Goal: Transaction & Acquisition: Purchase product/service

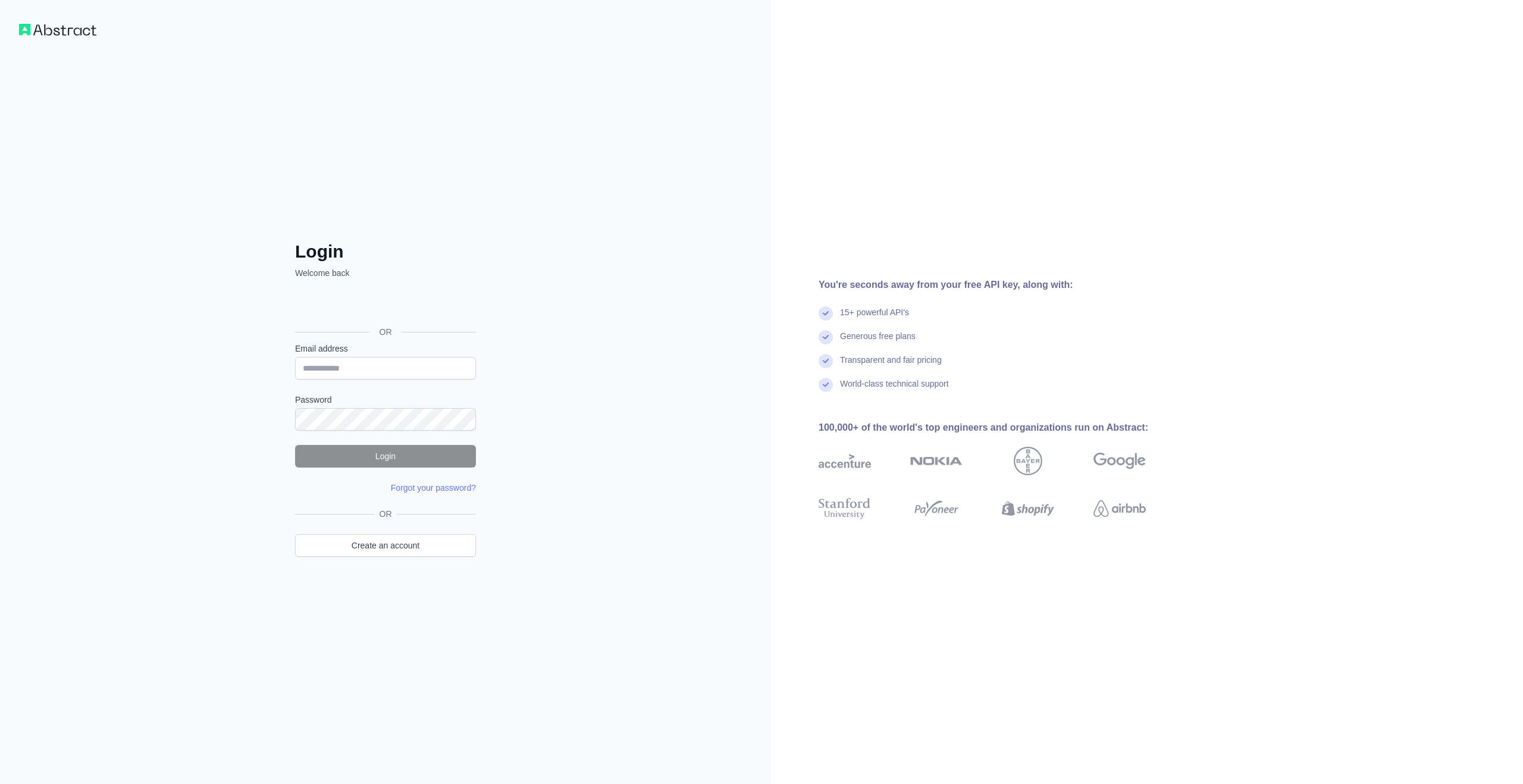
click at [297, 380] on form "Email address Password Login Forgot your password? Please try again We've sent …" at bounding box center [385, 418] width 181 height 151
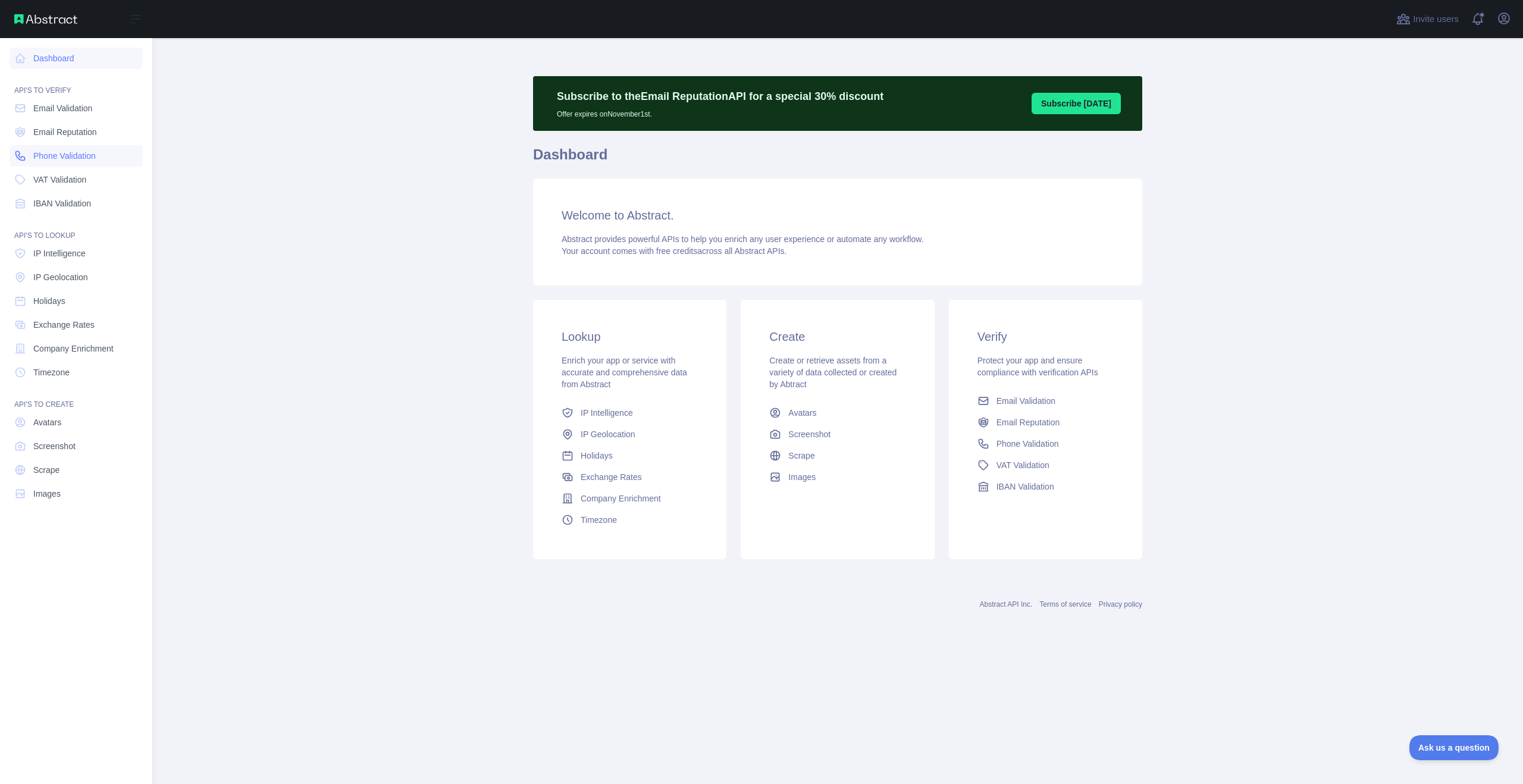
click at [70, 158] on span "Phone Validation" at bounding box center [64, 156] width 62 height 12
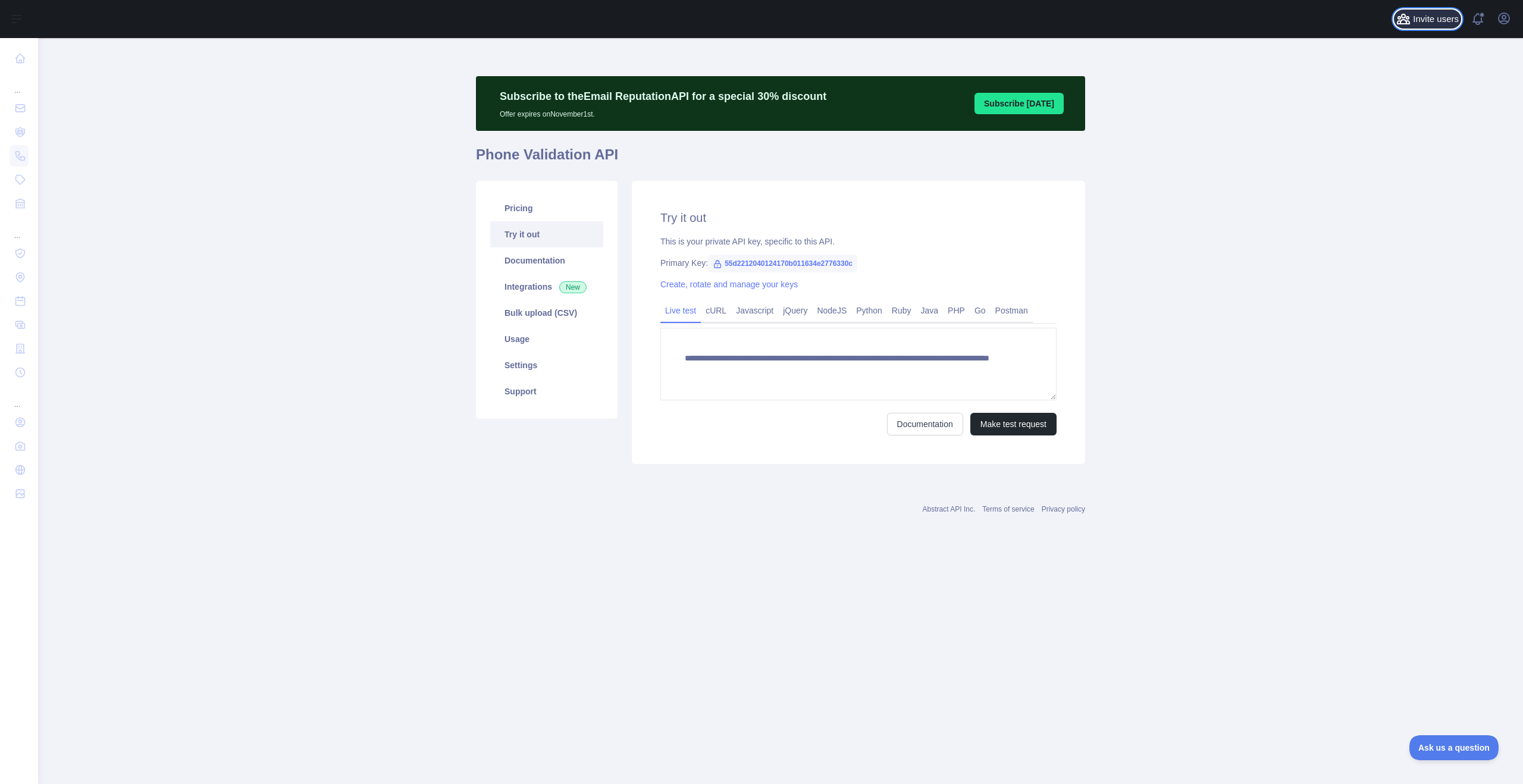
click at [1444, 23] on span "Invite users" at bounding box center [1436, 19] width 46 height 14
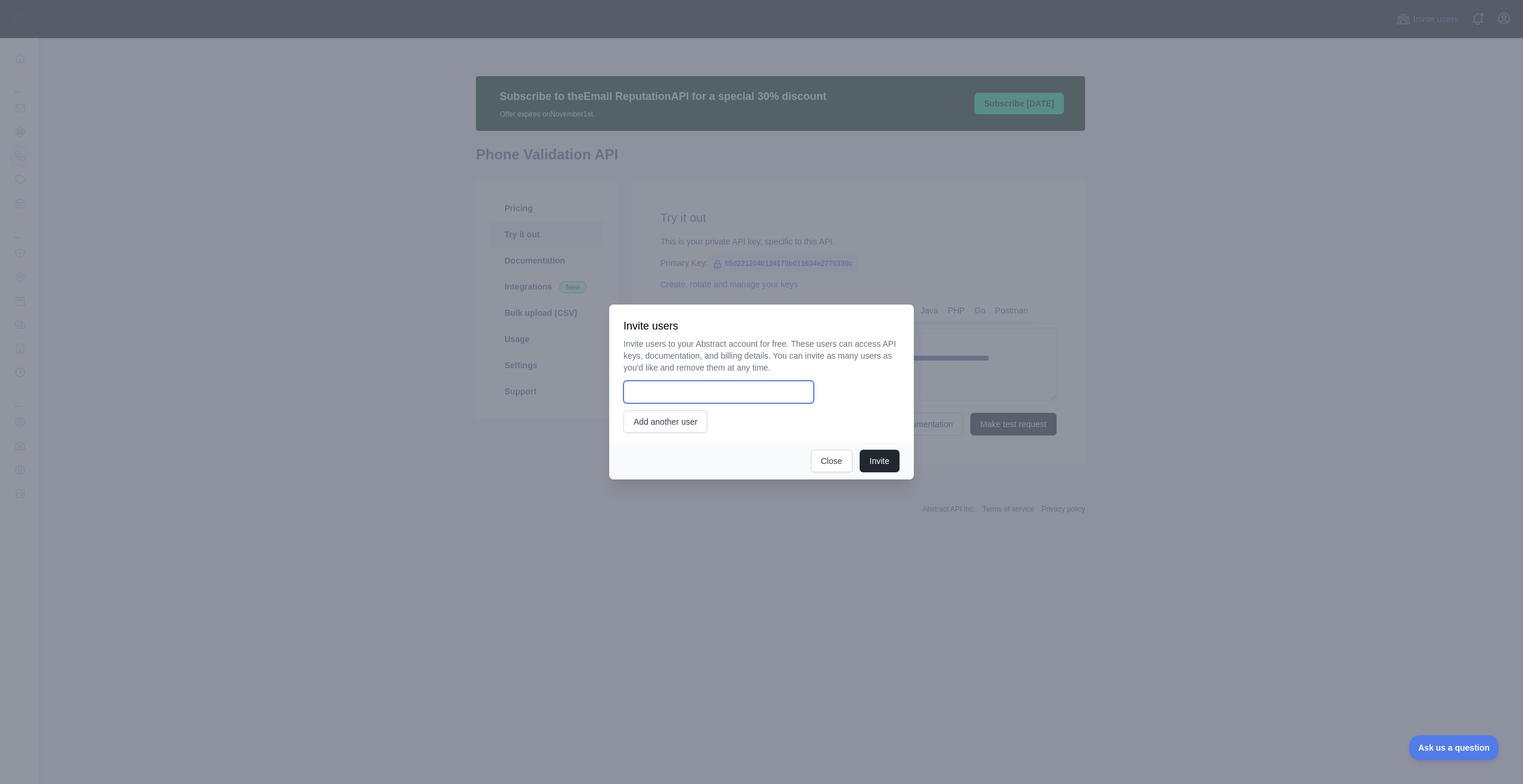
click at [727, 399] on input "email" at bounding box center [718, 391] width 191 height 22
type input "**********"
click at [883, 460] on button "Invite" at bounding box center [880, 460] width 40 height 22
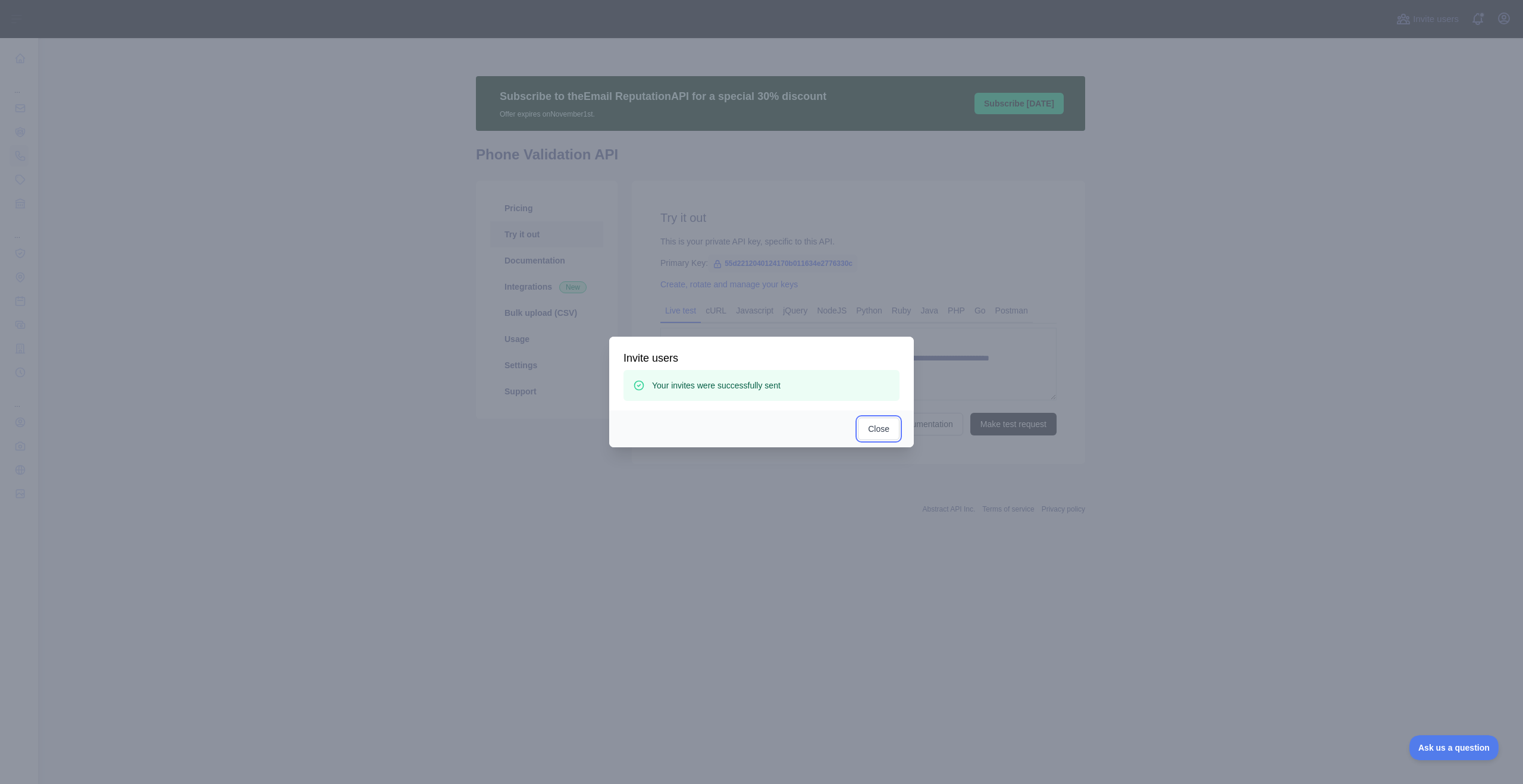
click at [868, 427] on button "Close" at bounding box center [879, 428] width 42 height 22
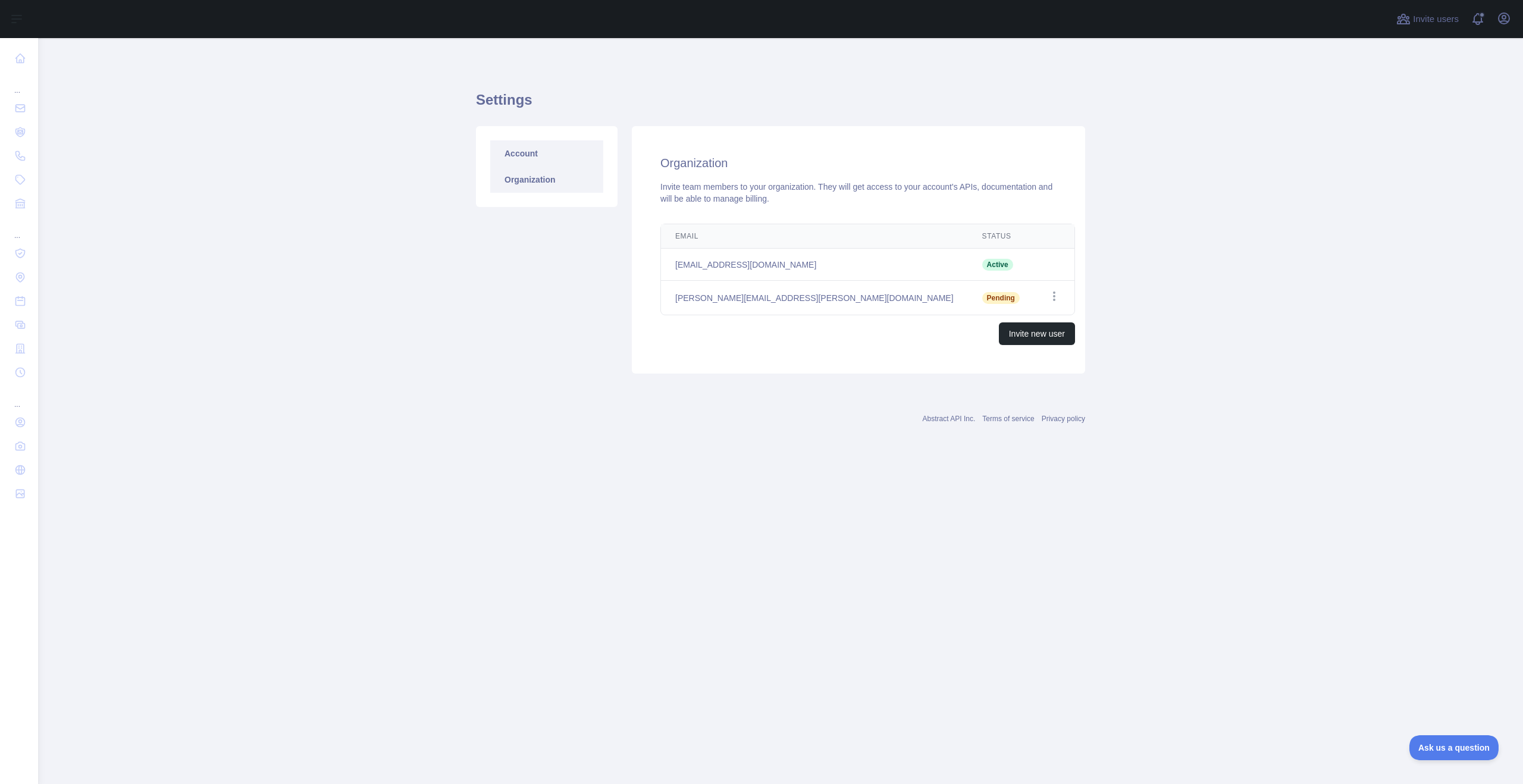
click at [569, 163] on link "Account" at bounding box center [546, 153] width 113 height 26
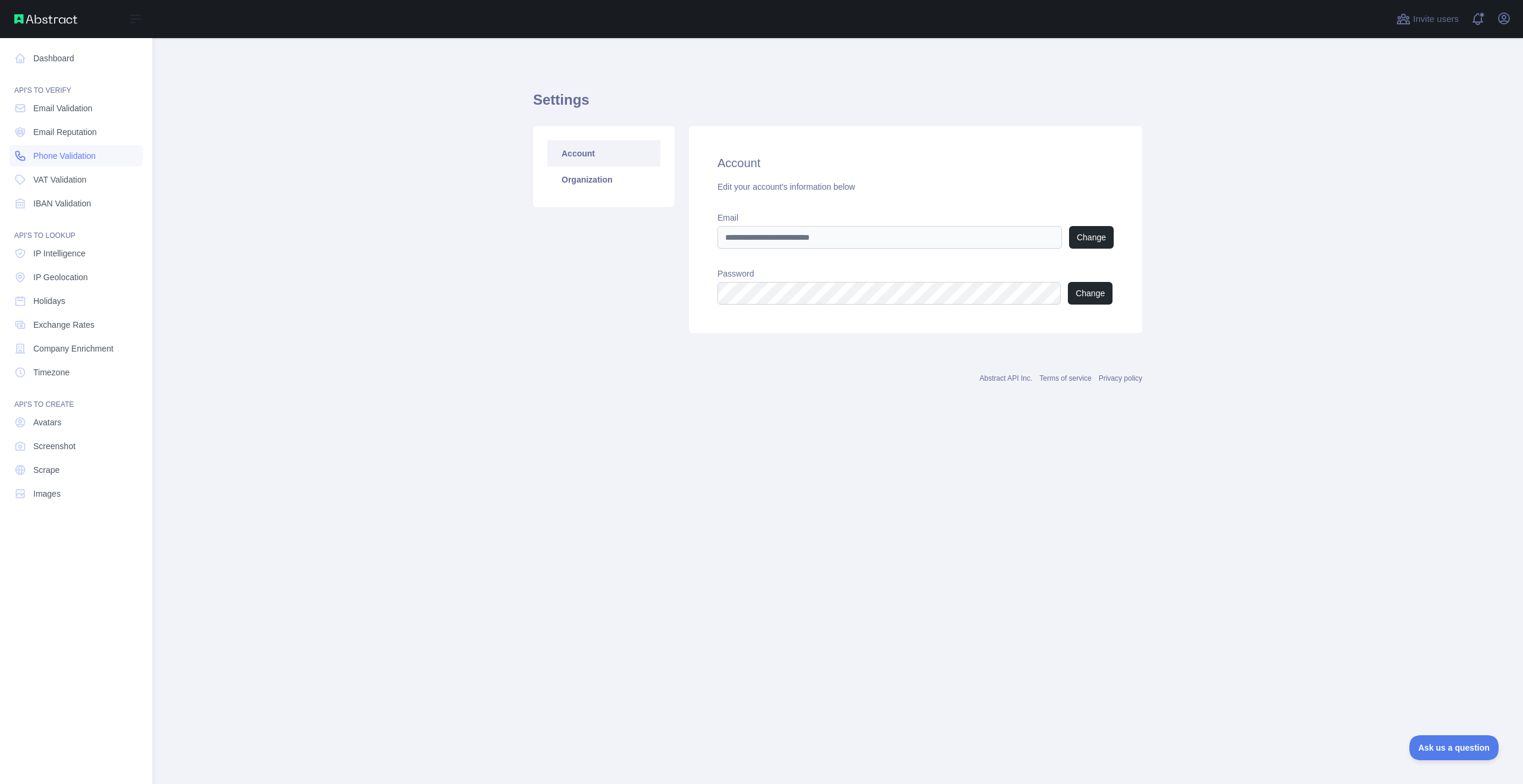
click at [53, 158] on span "Phone Validation" at bounding box center [64, 156] width 62 height 12
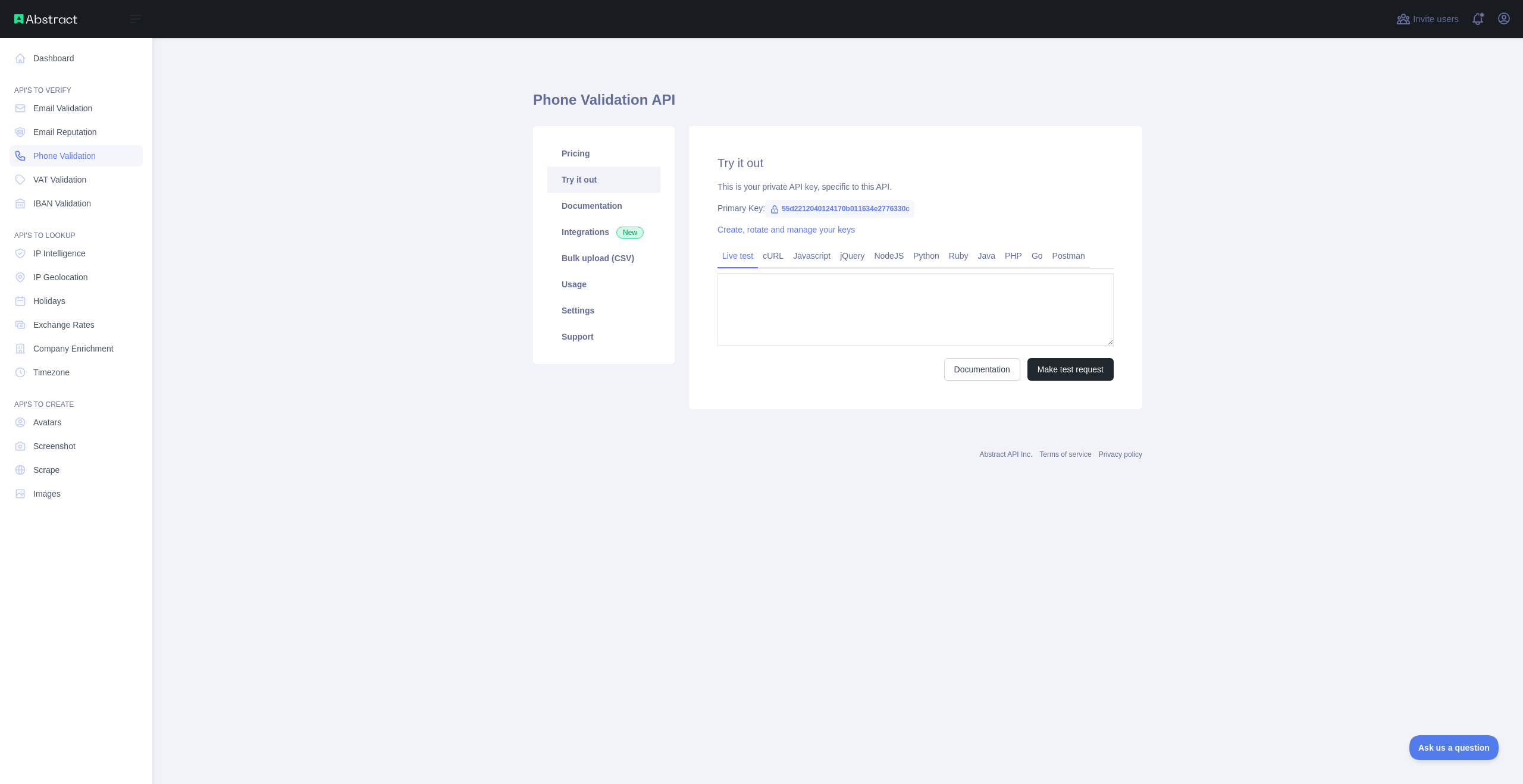
type textarea "**********"
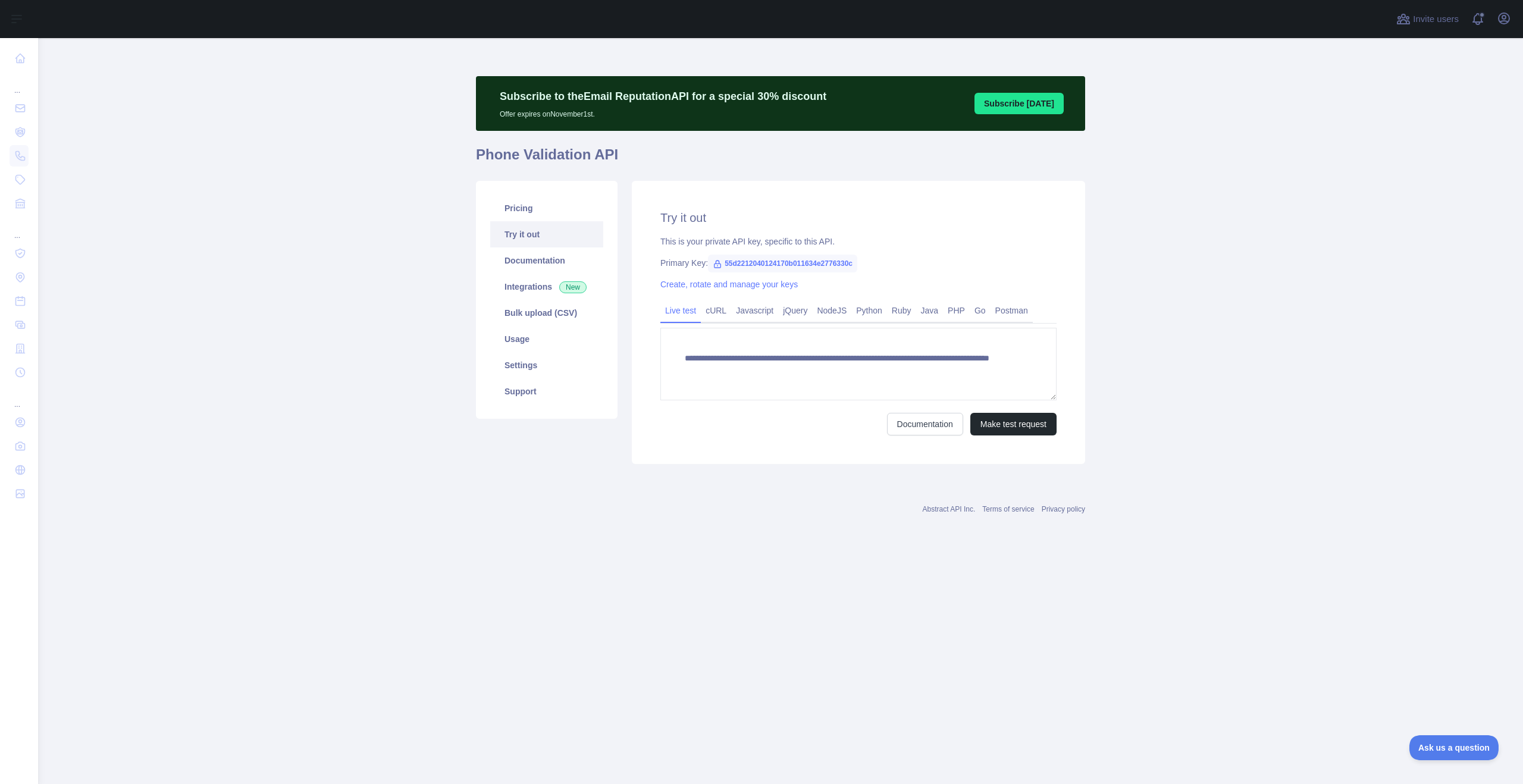
click at [525, 240] on link "Try it out" at bounding box center [546, 234] width 113 height 26
click at [543, 339] on link "Usage" at bounding box center [546, 339] width 113 height 26
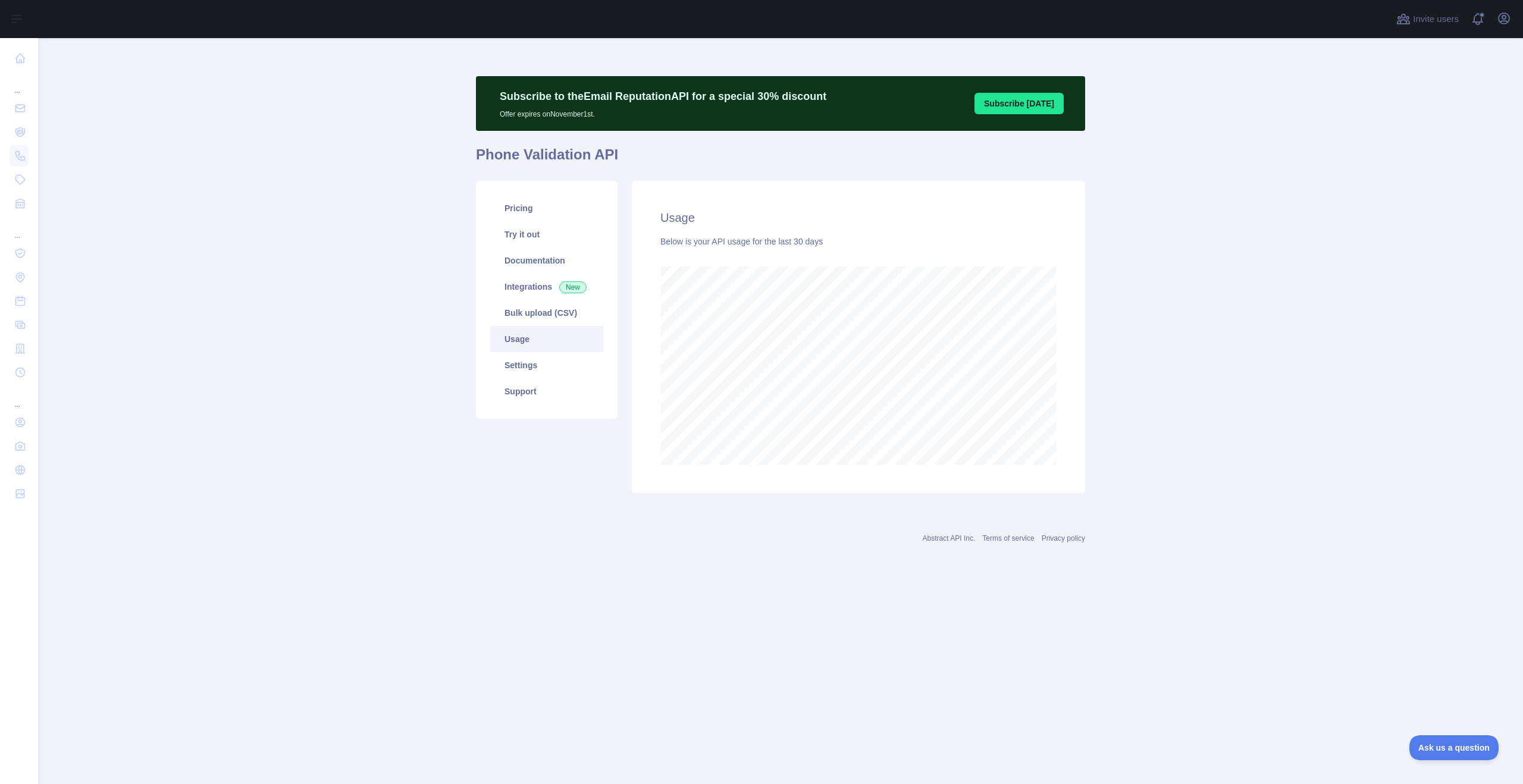
scroll to position [746, 1485]
click at [542, 402] on link "Support" at bounding box center [546, 391] width 113 height 26
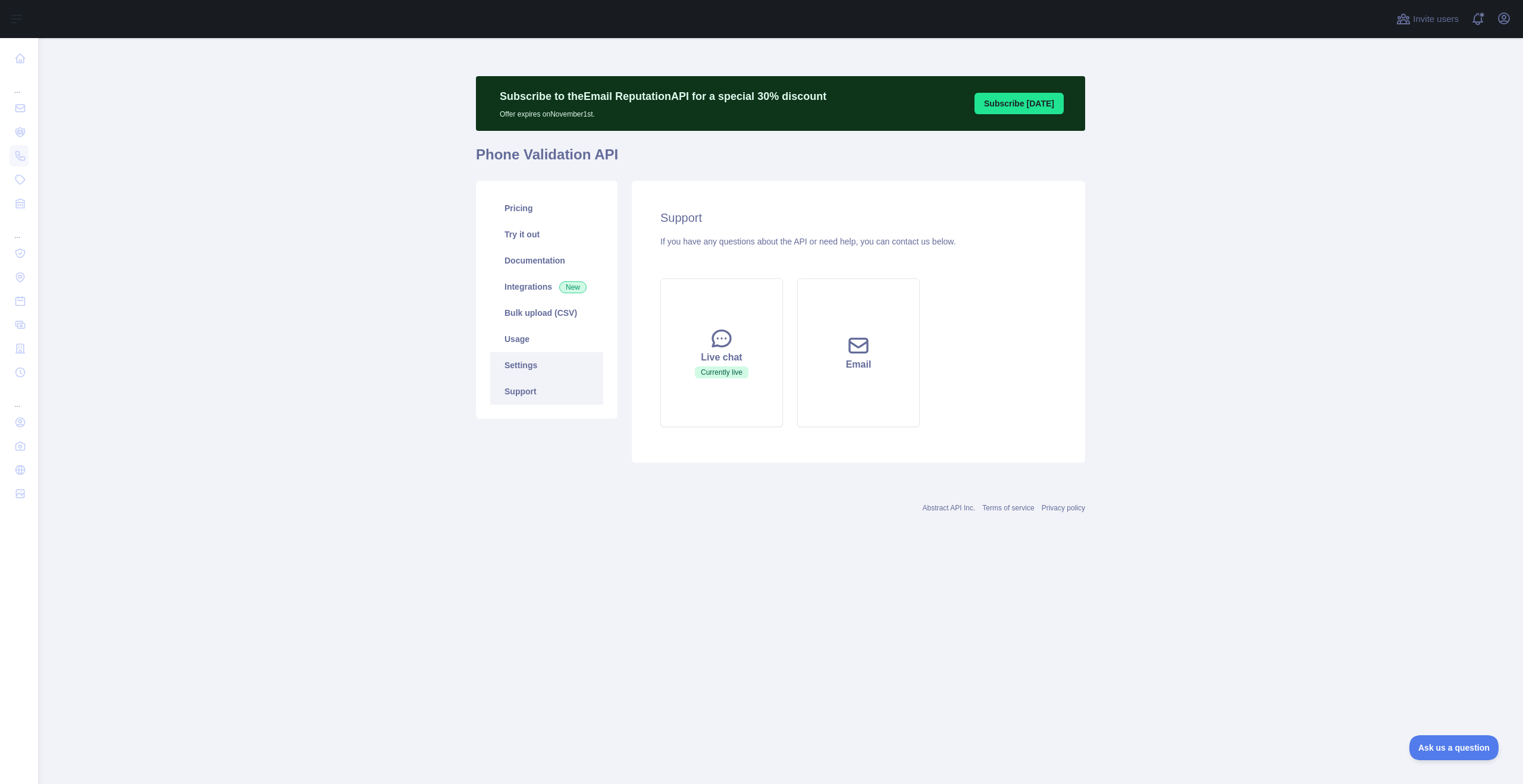
click at [548, 369] on link "Settings" at bounding box center [546, 365] width 113 height 26
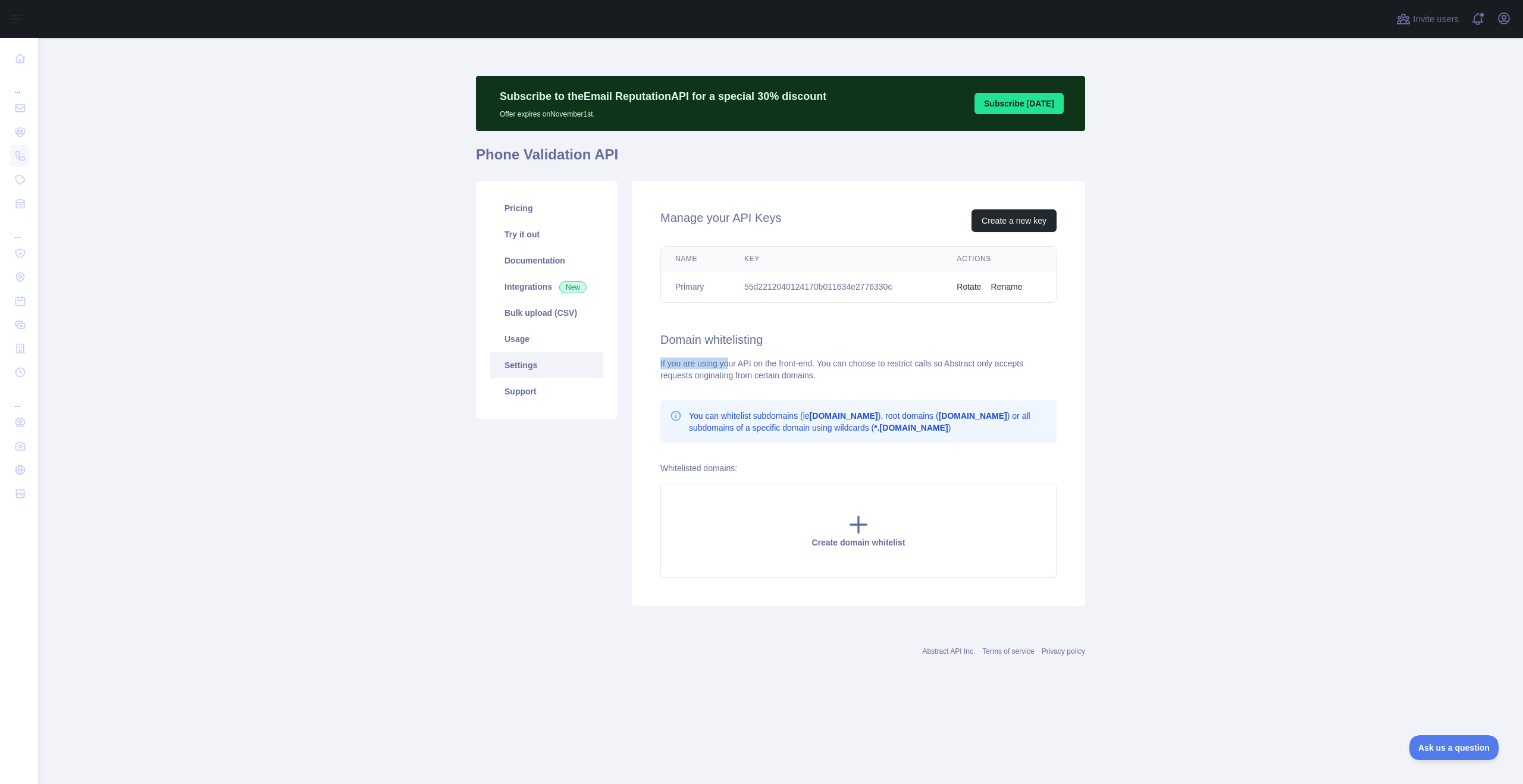
drag, startPoint x: 704, startPoint y: 352, endPoint x: 729, endPoint y: 367, distance: 29.2
click at [729, 367] on div "Manage your API Keys Create a new key Name Key Actions Primary 55d2212040124170…" at bounding box center [858, 393] width 453 height 425
click at [729, 367] on div "If you are using your API on the front-end. You can choose to restrict calls so…" at bounding box center [858, 369] width 396 height 24
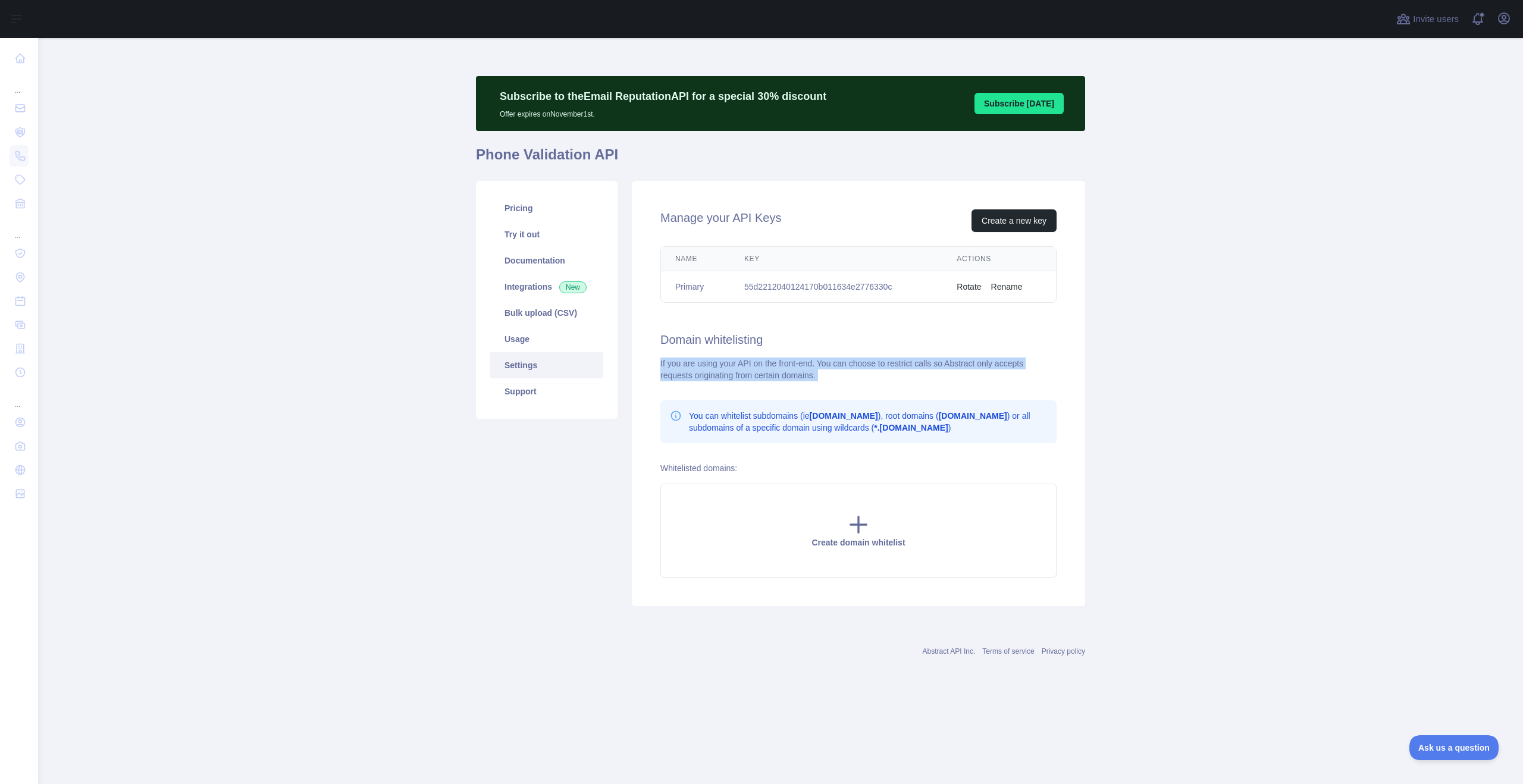
click at [727, 356] on div "Manage your API Keys Create a new key Name Key Actions Primary 55d2212040124170…" at bounding box center [858, 393] width 453 height 425
click at [752, 362] on div "If you are using your API on the front-end. You can choose to restrict calls so…" at bounding box center [858, 369] width 396 height 24
drag, startPoint x: 662, startPoint y: 364, endPoint x: 771, endPoint y: 361, distance: 109.0
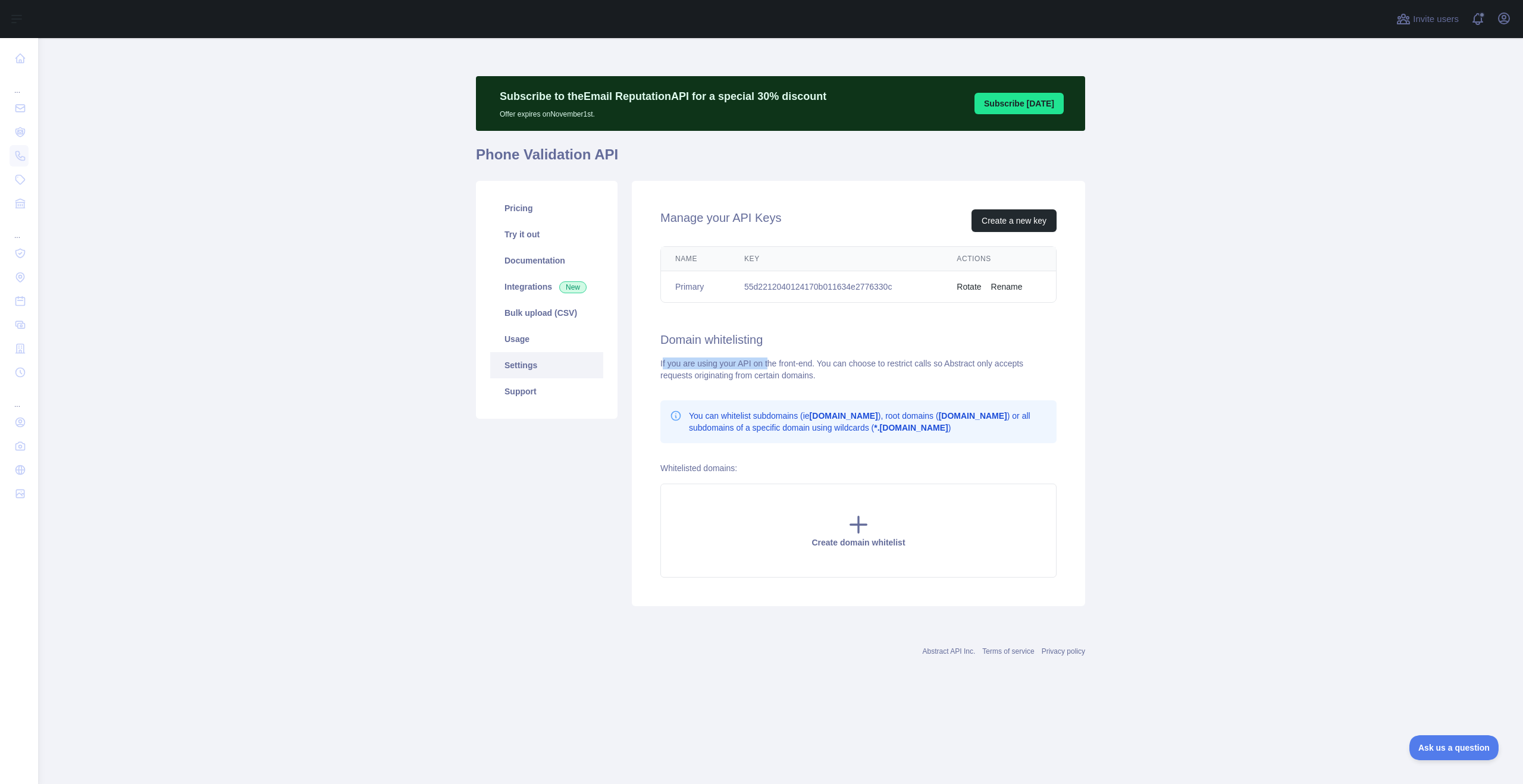
click at [771, 361] on div "If you are using your API on the front-end. You can choose to restrict calls so…" at bounding box center [858, 369] width 396 height 24
click at [772, 361] on div "If you are using your API on the front-end. You can choose to restrict calls so…" at bounding box center [858, 369] width 396 height 24
drag, startPoint x: 824, startPoint y: 367, endPoint x: 751, endPoint y: 379, distance: 74.0
click at [652, 361] on div "Manage your API Keys Create a new key Name Key Actions Primary 55d2212040124170…" at bounding box center [858, 393] width 453 height 425
click at [721, 348] on div "Manage your API Keys Create a new key Name Key Actions Primary 55d2212040124170…" at bounding box center [858, 393] width 453 height 425
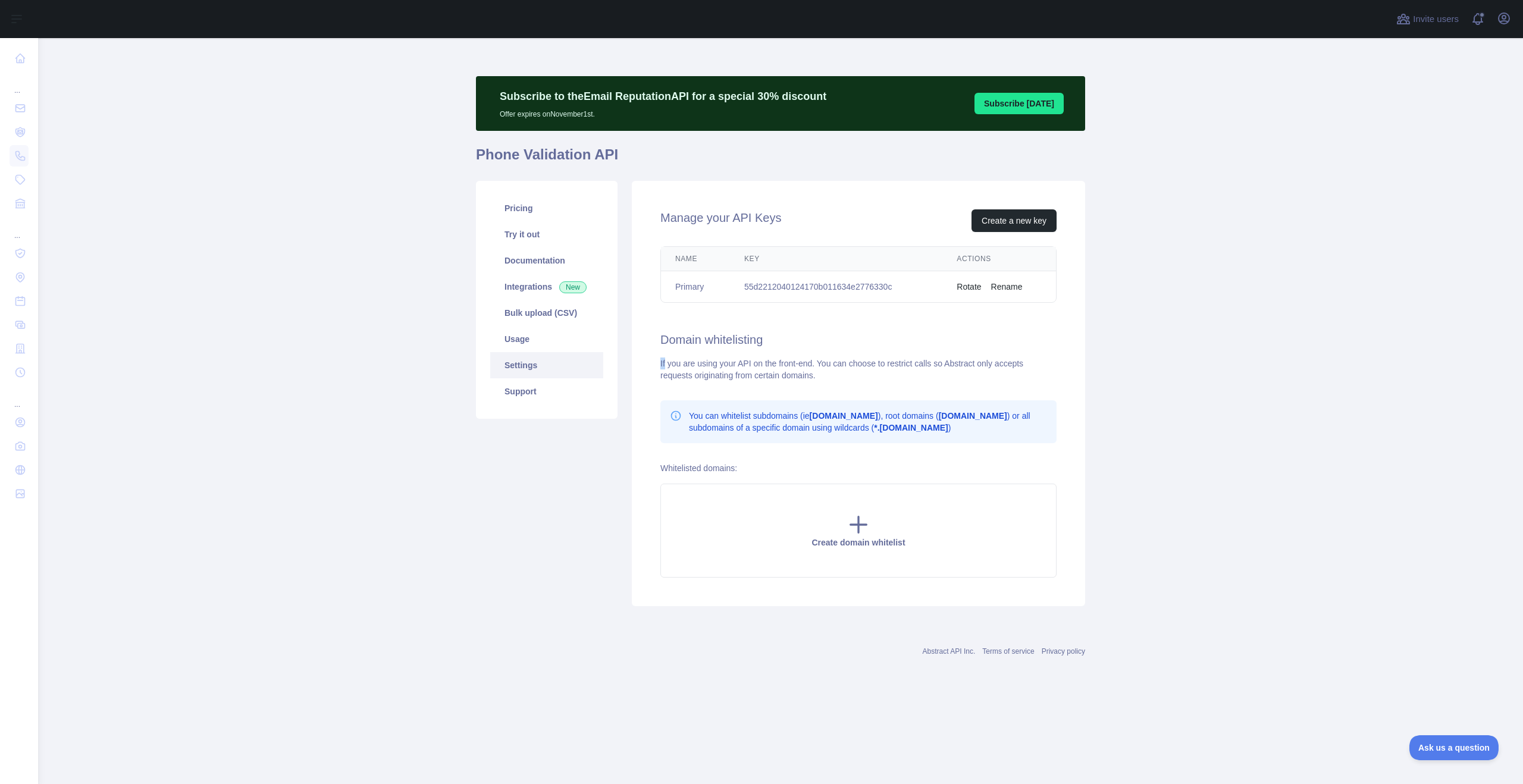
click at [721, 348] on div "Manage your API Keys Create a new key Name Key Actions Primary 55d2212040124170…" at bounding box center [858, 393] width 453 height 425
click at [532, 218] on link "Pricing" at bounding box center [546, 207] width 113 height 26
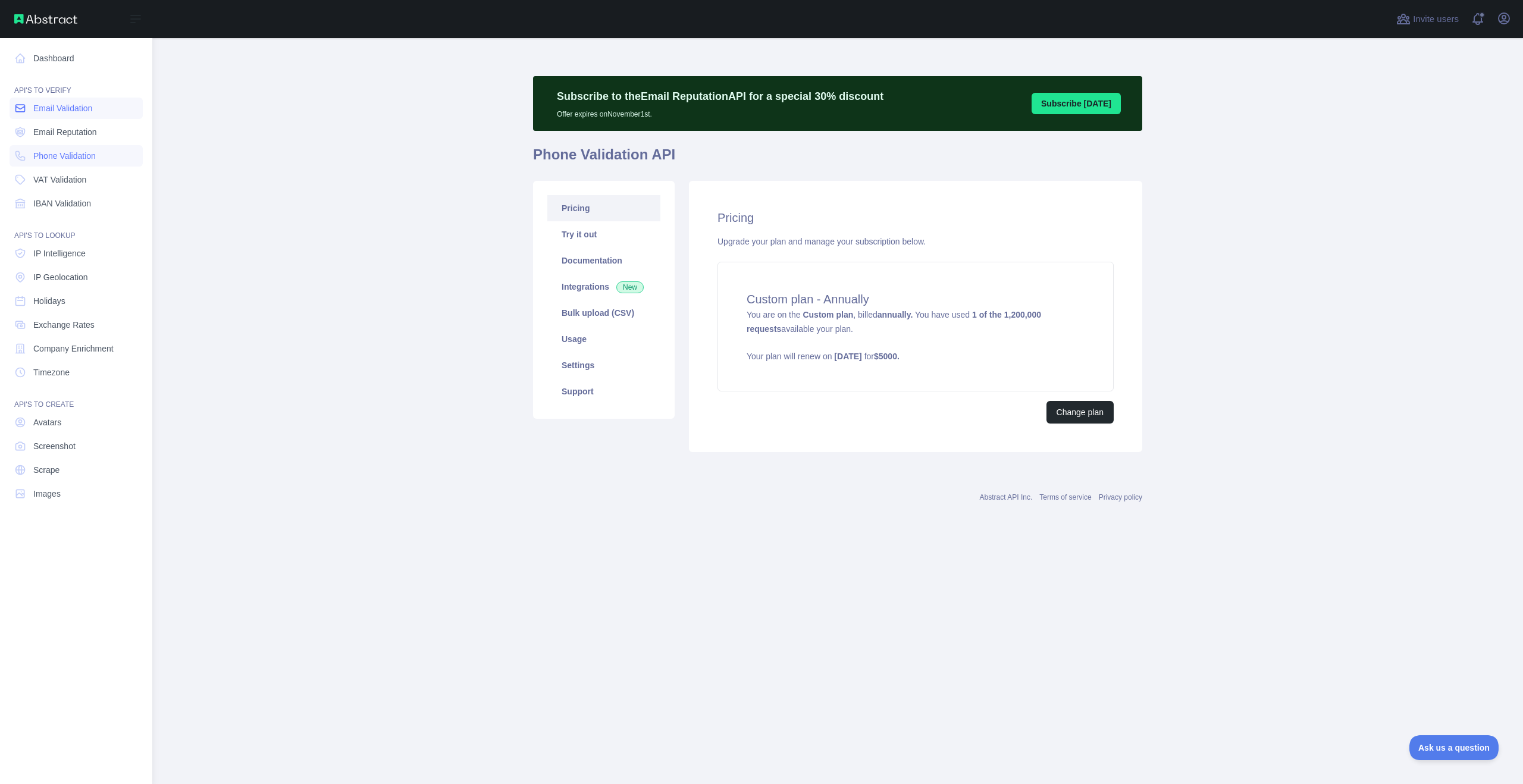
click at [36, 111] on span "Email Validation" at bounding box center [62, 108] width 59 height 12
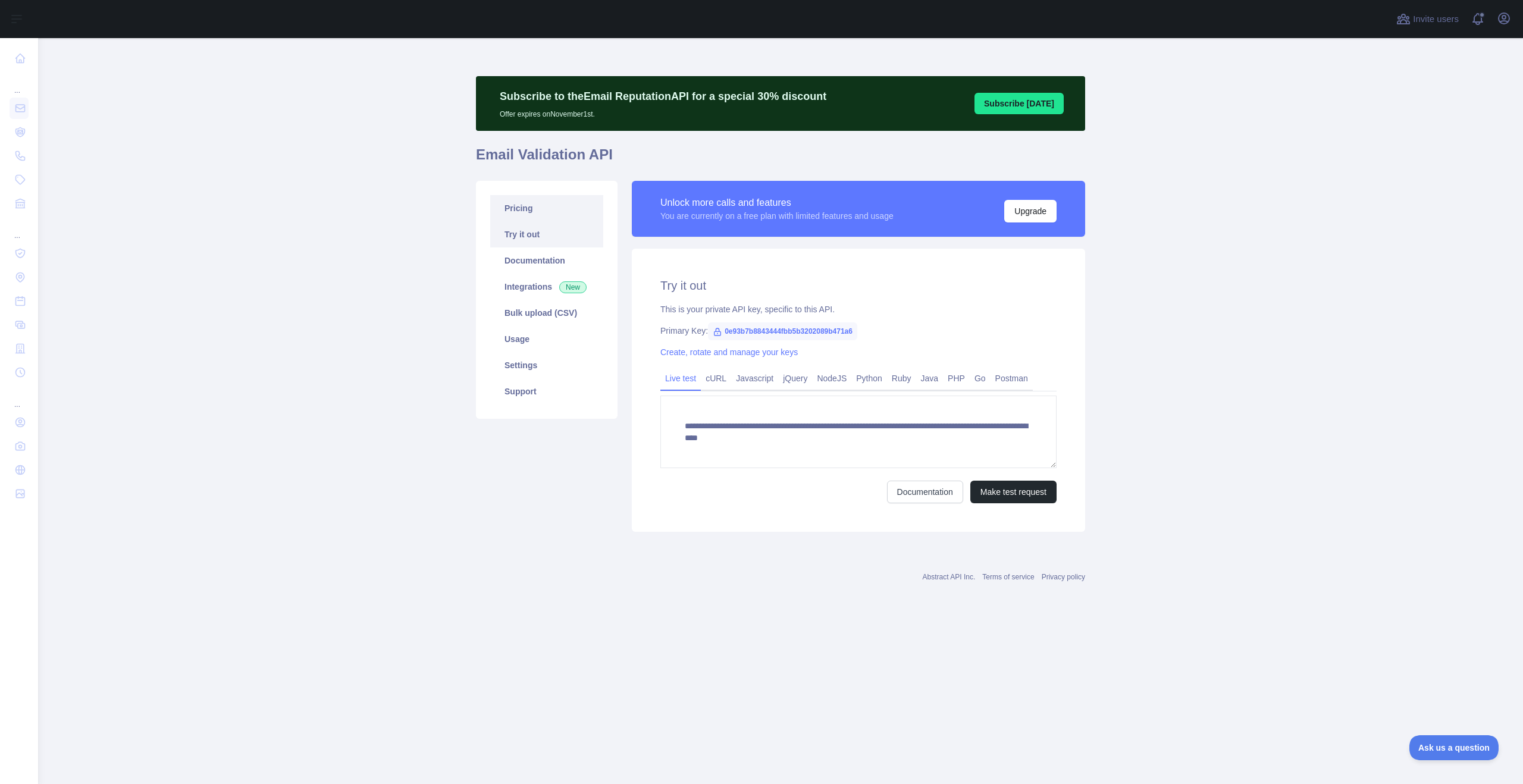
click at [526, 211] on link "Pricing" at bounding box center [546, 207] width 113 height 26
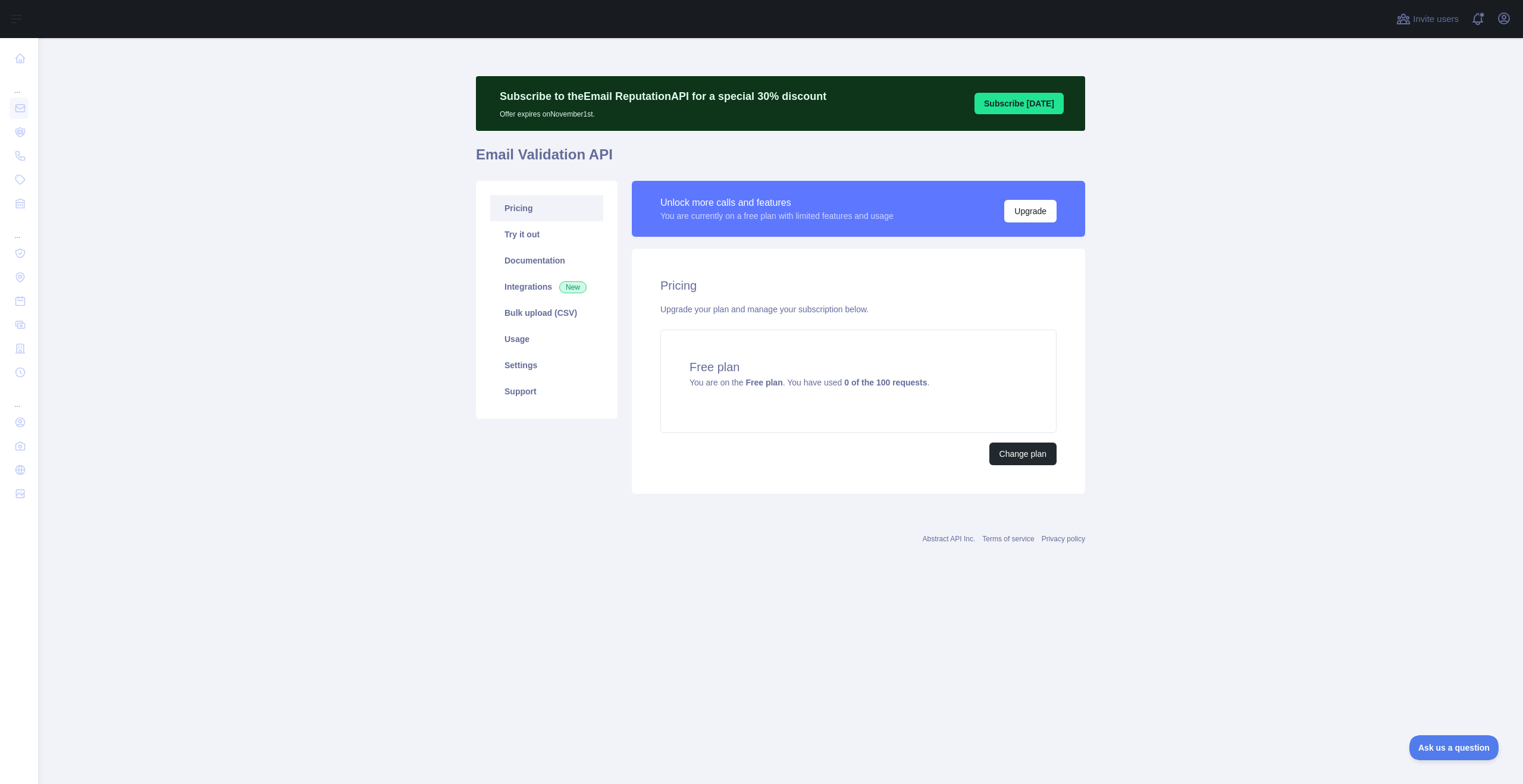
click at [1035, 224] on div "Unlock more calls and features You are currently on a free plan with limited fe…" at bounding box center [858, 209] width 453 height 56
click at [1035, 218] on button "Upgrade" at bounding box center [1030, 211] width 53 height 22
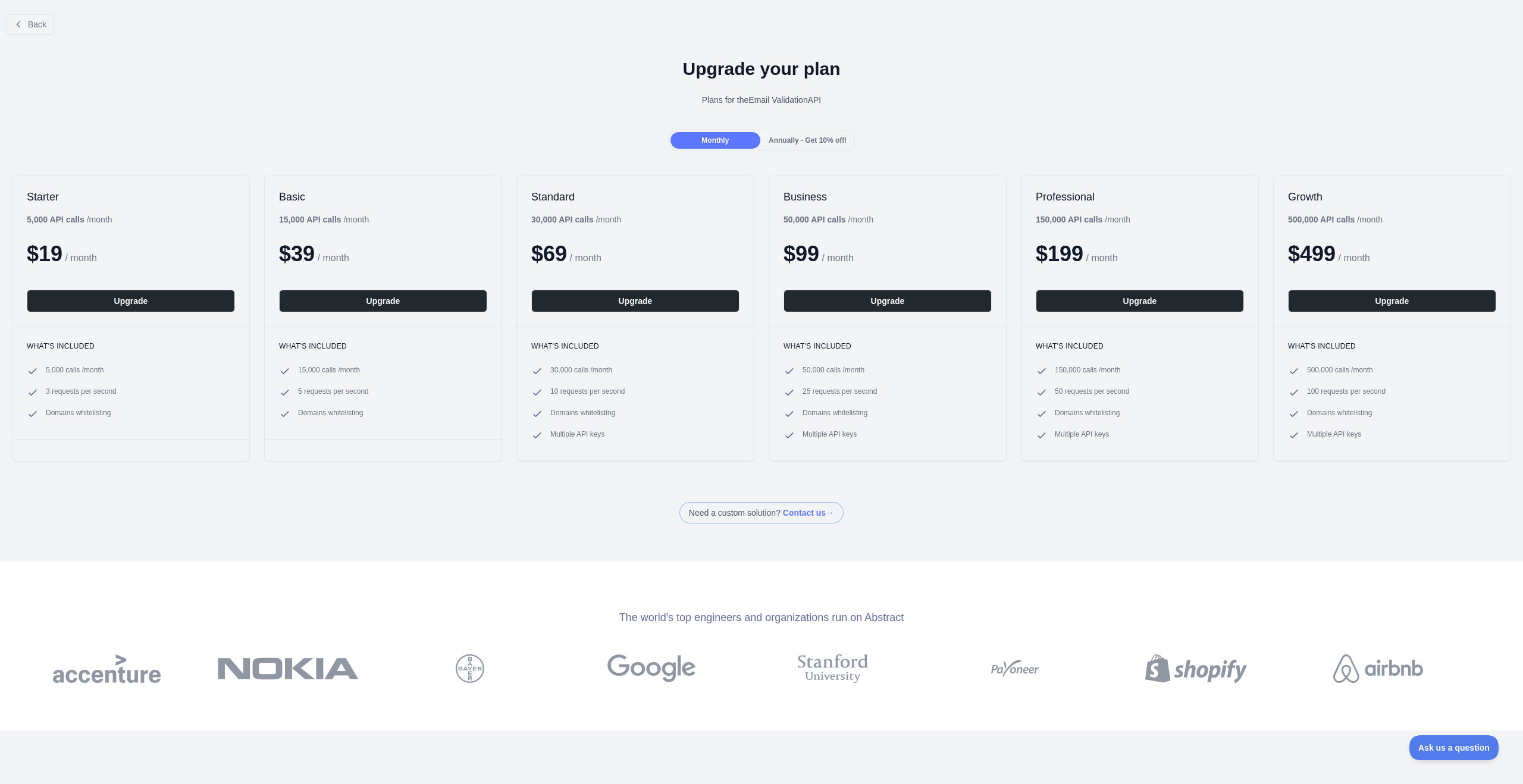
click at [243, 83] on div "Upgrade your plan Plans for the Email Validation API" at bounding box center [761, 87] width 1523 height 86
click at [31, 19] on span "Back" at bounding box center [37, 24] width 18 height 10
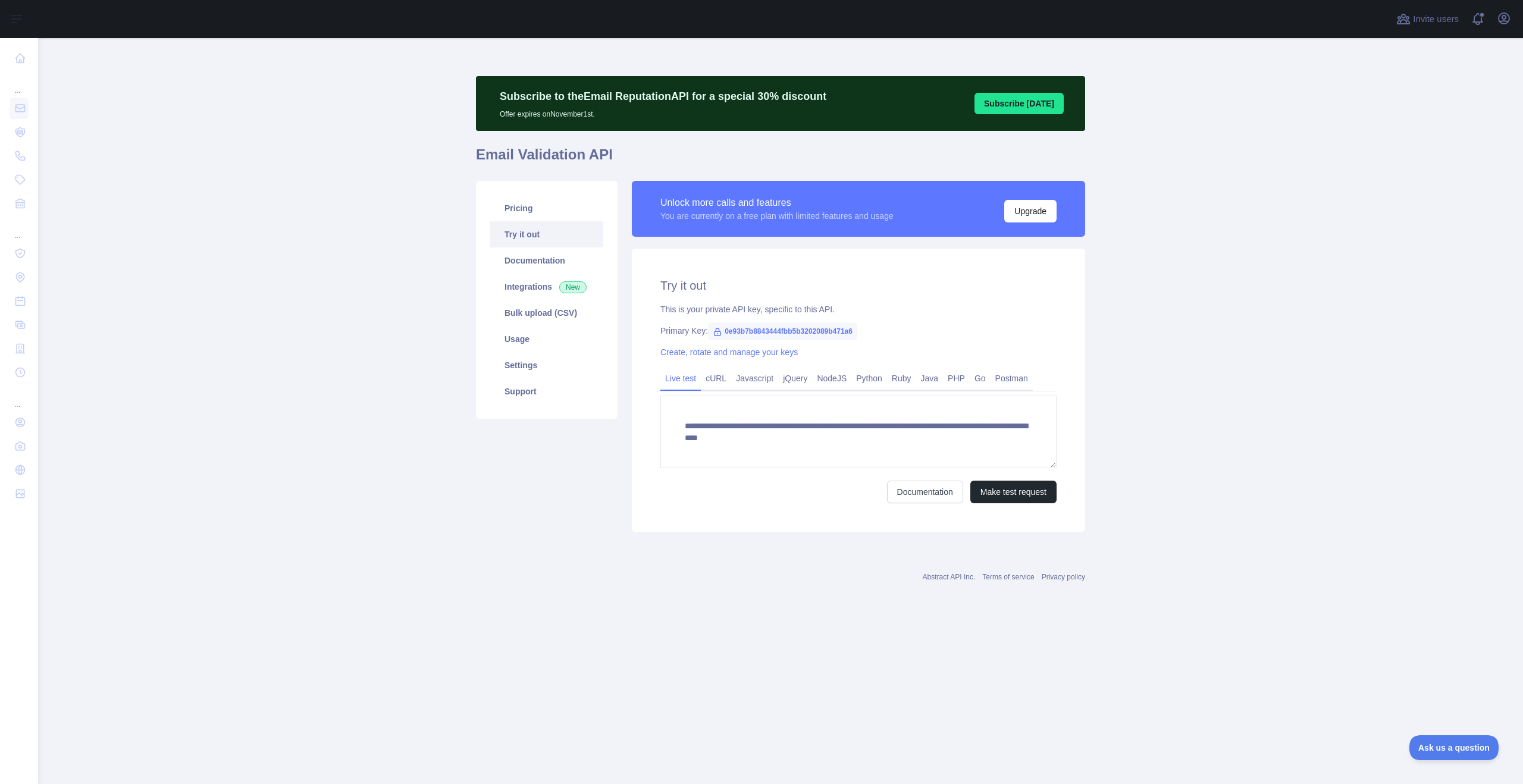
click at [699, 294] on div "**********" at bounding box center [858, 390] width 453 height 283
